Goal: Information Seeking & Learning: Learn about a topic

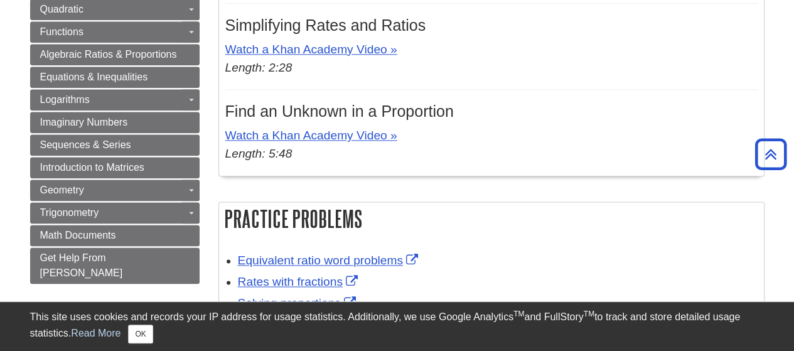
scroll to position [710, 0]
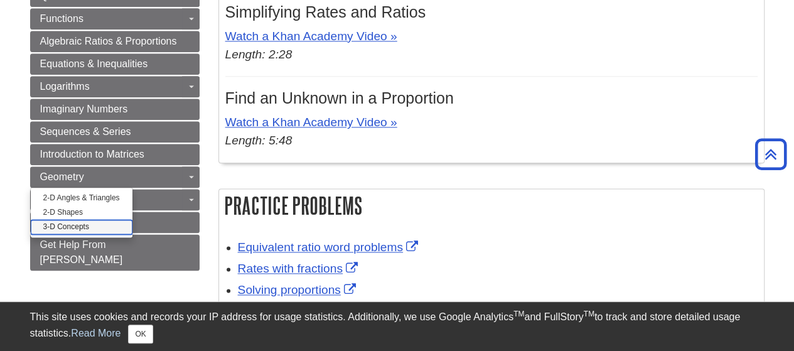
click at [60, 220] on link "3-D Concepts" at bounding box center [82, 227] width 102 height 14
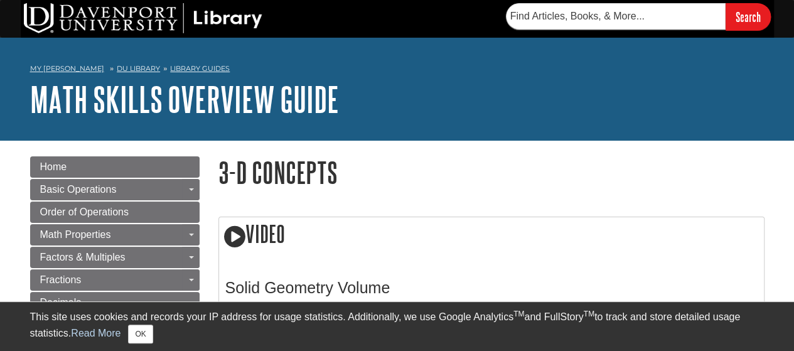
click at [141, 331] on button "OK" at bounding box center [140, 333] width 24 height 19
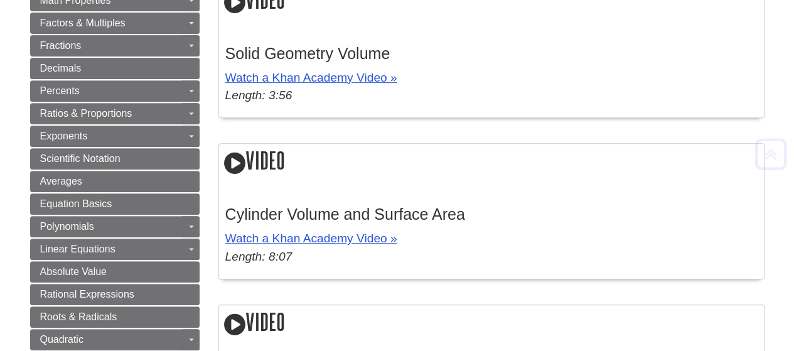
scroll to position [284, 0]
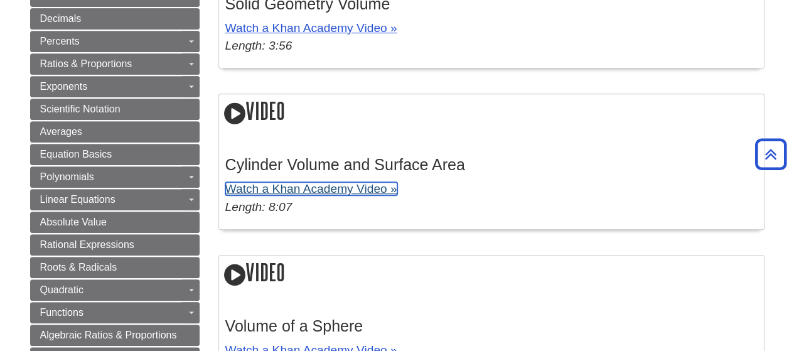
click at [290, 187] on link "Watch a Khan Academy Video »" at bounding box center [311, 188] width 172 height 13
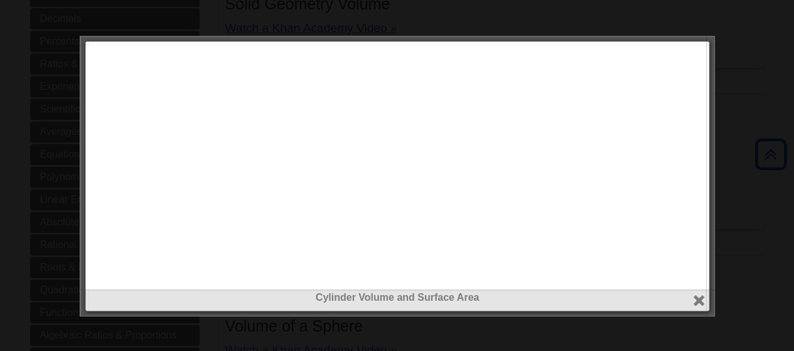
click at [706, 296] on div at bounding box center [710, 302] width 9 height 27
click at [699, 301] on button "close" at bounding box center [698, 300] width 14 height 14
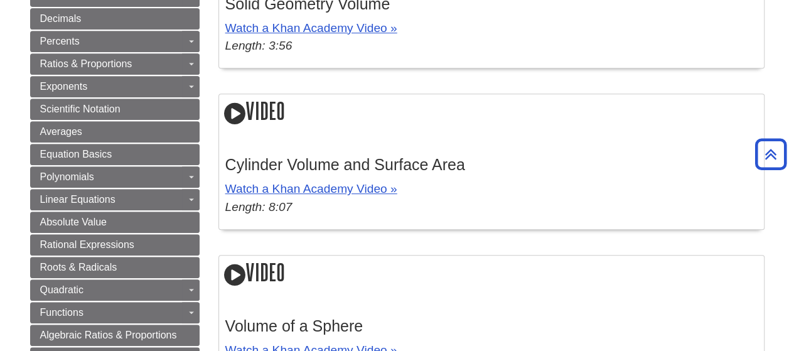
click at [233, 115] on icon at bounding box center [234, 113] width 21 height 25
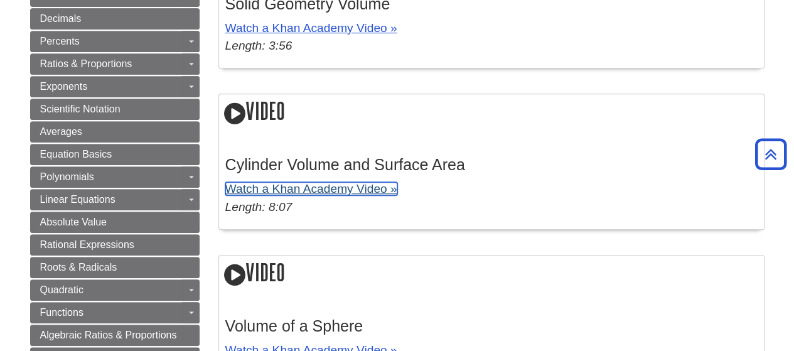
click at [289, 188] on link "Watch a Khan Academy Video »" at bounding box center [311, 188] width 172 height 13
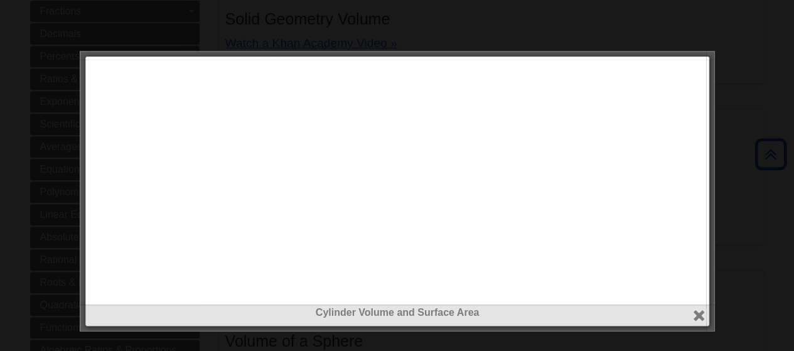
scroll to position [262, 0]
